Goal: Transaction & Acquisition: Purchase product/service

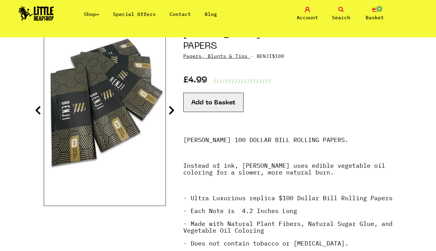
scroll to position [84, 0]
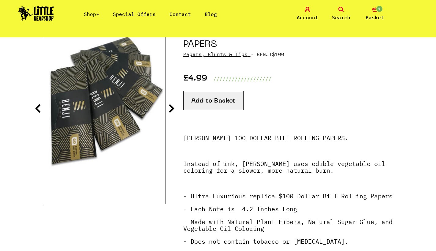
click at [173, 109] on icon at bounding box center [172, 108] width 6 height 10
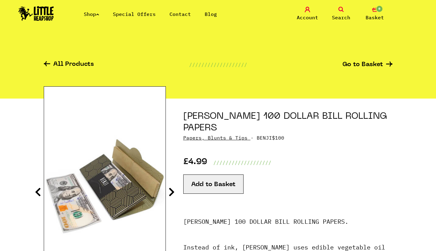
scroll to position [54, 0]
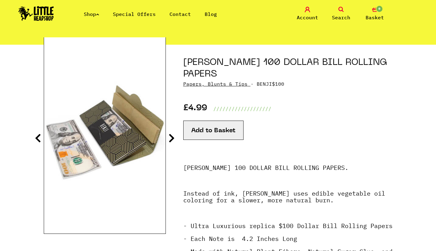
click at [171, 141] on icon at bounding box center [172, 138] width 6 height 10
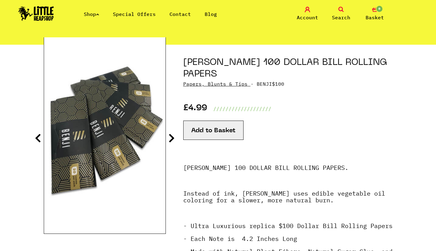
click at [41, 138] on icon at bounding box center [38, 138] width 6 height 10
click at [175, 137] on section "[PERSON_NAME] 100 DOLLAR BILL ROLLING PAPERS Papers, Blunts & Tips · BENJI$100 …" at bounding box center [218, 209] width 349 height 328
click at [170, 137] on icon at bounding box center [172, 138] width 6 height 10
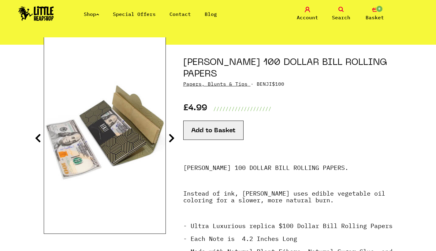
click at [171, 139] on icon at bounding box center [172, 138] width 6 height 10
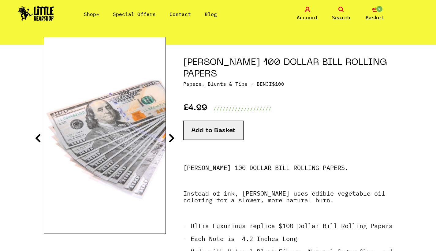
click at [175, 139] on section "[PERSON_NAME] 100 DOLLAR BILL ROLLING PAPERS Papers, Blunts & Tips · BENJI$100 …" at bounding box center [218, 209] width 349 height 328
click at [173, 138] on icon at bounding box center [172, 138] width 6 height 10
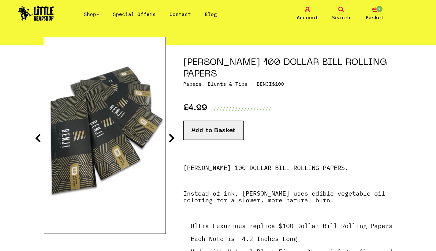
click at [173, 138] on icon at bounding box center [172, 138] width 6 height 10
click at [172, 138] on icon at bounding box center [172, 138] width 6 height 10
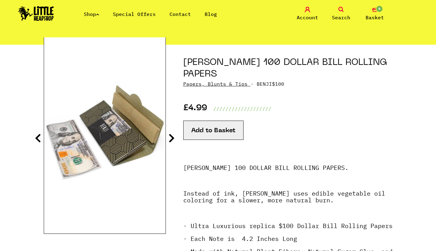
click at [172, 138] on icon at bounding box center [172, 138] width 6 height 10
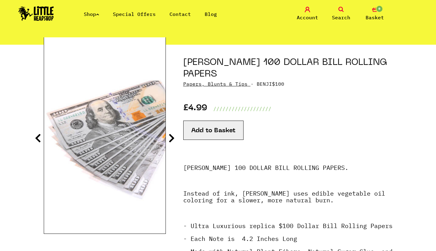
click at [208, 121] on button "Add to Basket" at bounding box center [213, 130] width 60 height 19
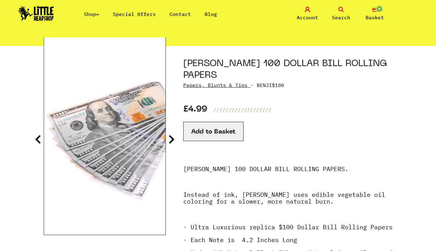
scroll to position [51, 0]
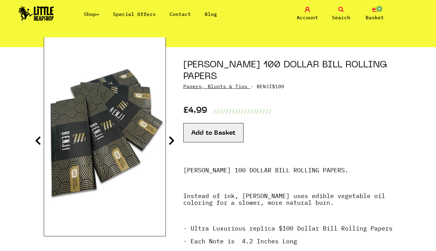
click at [173, 141] on icon at bounding box center [172, 141] width 6 height 10
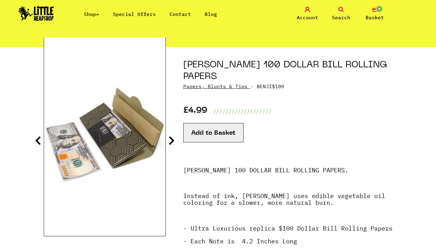
click at [173, 141] on icon at bounding box center [172, 141] width 6 height 10
click at [111, 130] on img at bounding box center [105, 136] width 122 height 152
click at [172, 138] on icon at bounding box center [172, 141] width 6 height 10
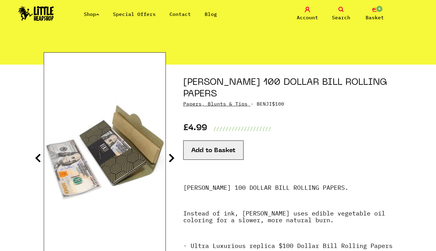
scroll to position [43, 0]
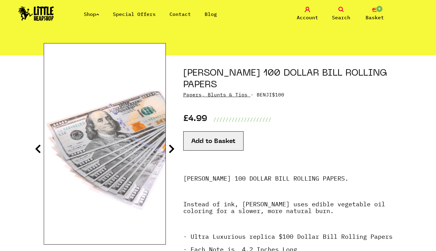
click at [110, 128] on img at bounding box center [105, 144] width 122 height 152
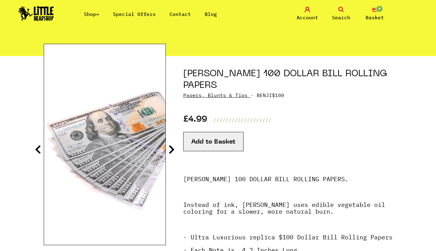
scroll to position [41, 0]
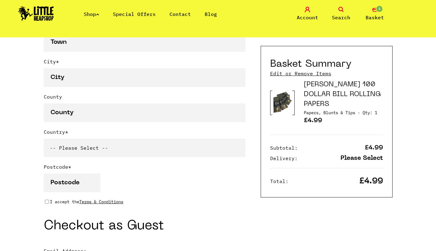
scroll to position [273, 0]
